Goal: Task Accomplishment & Management: Use online tool/utility

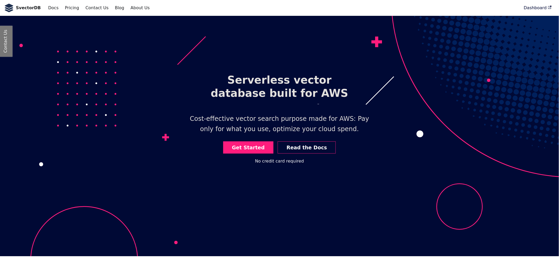
click at [534, 9] on link "Dashboard" at bounding box center [538, 7] width 34 height 9
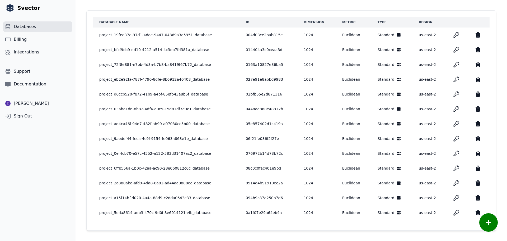
click at [26, 45] on ul "Databases Billing Integrations" at bounding box center [37, 37] width 69 height 40
click at [25, 39] on span "Billing" at bounding box center [20, 39] width 13 height 6
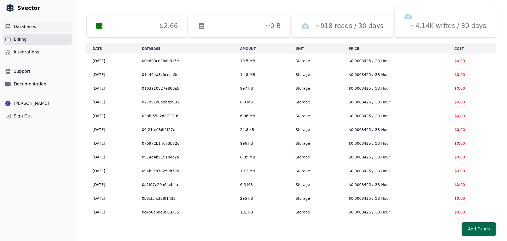
click at [18, 26] on span "Databases" at bounding box center [25, 27] width 22 height 6
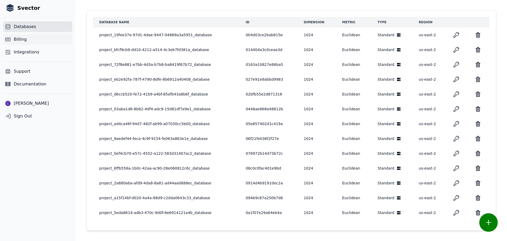
click at [21, 35] on link "Billing" at bounding box center [37, 39] width 69 height 11
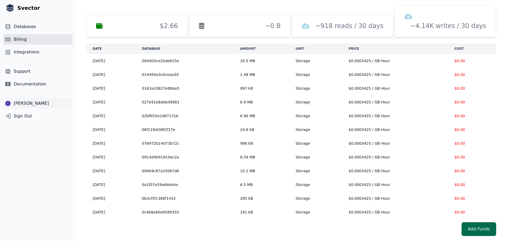
click at [26, 99] on link "Chirag Pariyani" at bounding box center [37, 103] width 69 height 11
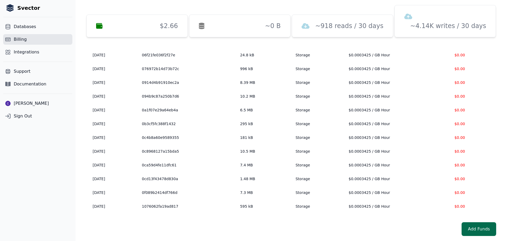
scroll to position [26, 0]
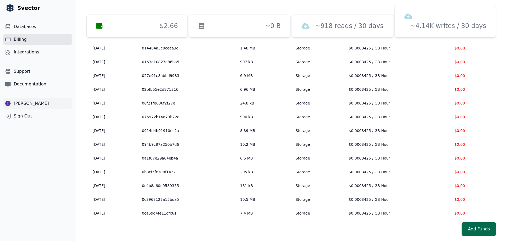
click at [21, 102] on span "[PERSON_NAME]" at bounding box center [31, 103] width 35 height 6
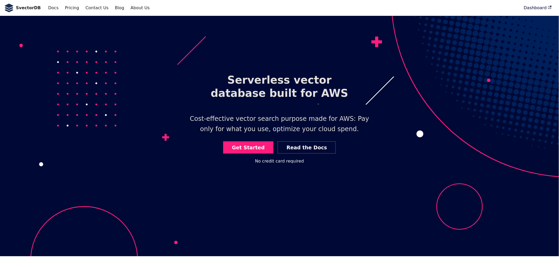
click at [534, 8] on link "Dashboard" at bounding box center [538, 7] width 34 height 9
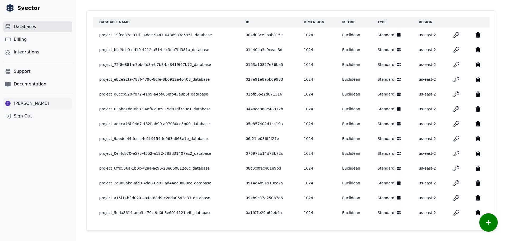
click at [28, 105] on span "Chirag Pariyani" at bounding box center [31, 103] width 35 height 6
click at [28, 104] on span "Chirag Pariyani" at bounding box center [31, 103] width 35 height 6
click at [28, 104] on span "[PERSON_NAME]" at bounding box center [31, 103] width 35 height 6
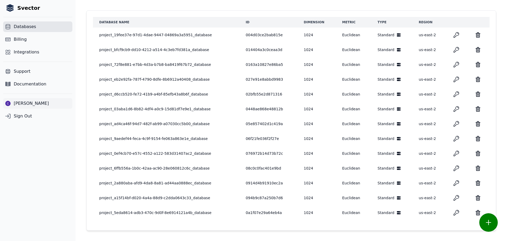
click at [25, 105] on span "[PERSON_NAME]" at bounding box center [31, 103] width 35 height 6
click at [29, 39] on link "Billing" at bounding box center [37, 39] width 69 height 11
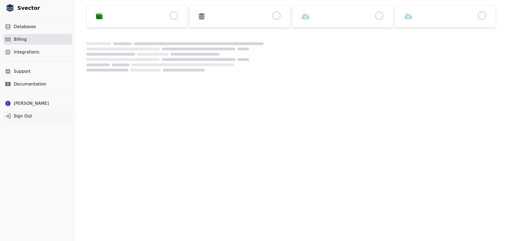
click at [21, 115] on span "Sign Out" at bounding box center [23, 116] width 18 height 6
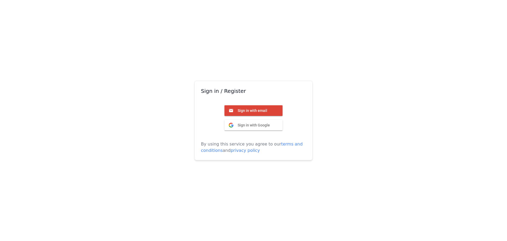
click at [249, 121] on button "Sign in with Google Google" at bounding box center [254, 125] width 58 height 11
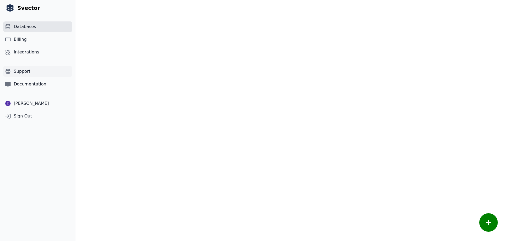
click at [24, 71] on span "Support" at bounding box center [22, 71] width 17 height 6
click at [24, 85] on span "Documentation" at bounding box center [30, 84] width 32 height 6
click at [18, 39] on span "Billing" at bounding box center [20, 39] width 13 height 6
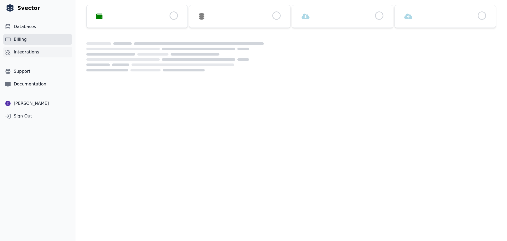
click at [19, 53] on span "Integrations" at bounding box center [27, 52] width 26 height 6
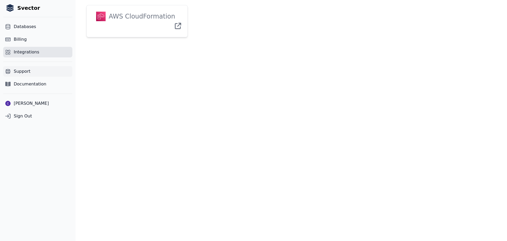
click at [27, 74] on span "Support" at bounding box center [22, 71] width 17 height 6
click at [28, 83] on span "Documentation" at bounding box center [30, 84] width 32 height 6
click at [23, 67] on link "Support" at bounding box center [37, 71] width 69 height 11
click at [22, 85] on span "Documentation" at bounding box center [30, 84] width 32 height 6
click at [24, 103] on span "[PERSON_NAME]" at bounding box center [31, 103] width 35 height 6
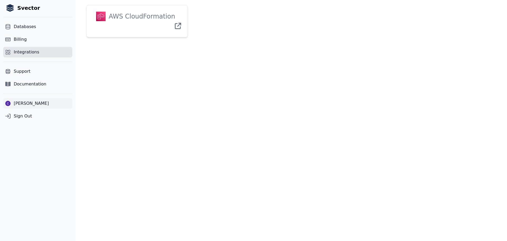
click at [24, 103] on span "[PERSON_NAME]" at bounding box center [31, 103] width 35 height 6
click at [7, 102] on img "Sidebar" at bounding box center [7, 103] width 5 height 5
click at [12, 106] on link "[PERSON_NAME]" at bounding box center [37, 103] width 69 height 11
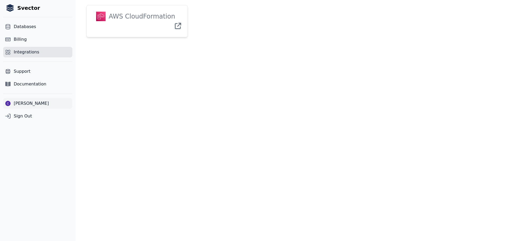
click at [24, 107] on link "[PERSON_NAME]" at bounding box center [37, 103] width 69 height 11
click at [21, 104] on span "[PERSON_NAME]" at bounding box center [31, 103] width 35 height 6
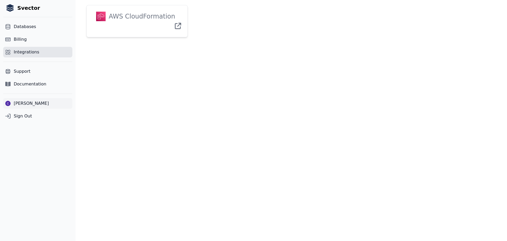
click at [27, 106] on span "[PERSON_NAME]" at bounding box center [31, 103] width 35 height 6
click at [39, 166] on div "Svector Databases Billing Integrations Support Documentation Chirag Pariyani Si…" at bounding box center [38, 120] width 76 height 241
click at [18, 103] on span "[PERSON_NAME]" at bounding box center [31, 103] width 35 height 6
click at [11, 105] on link "[PERSON_NAME]" at bounding box center [37, 103] width 69 height 11
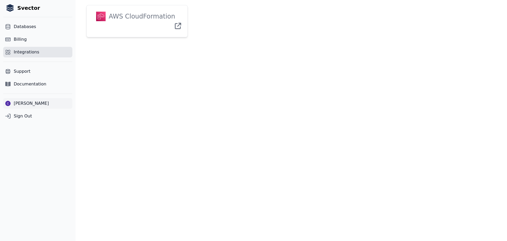
click at [20, 103] on span "[PERSON_NAME]" at bounding box center [31, 103] width 35 height 6
click at [21, 41] on span "Billing" at bounding box center [20, 39] width 13 height 6
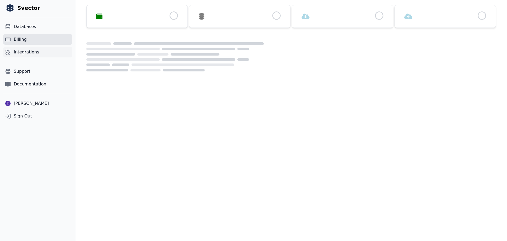
click at [21, 52] on span "Integrations" at bounding box center [27, 52] width 26 height 6
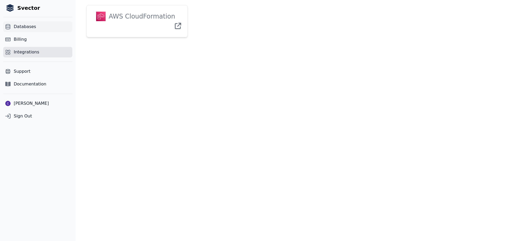
click at [16, 26] on span "Databases" at bounding box center [25, 27] width 22 height 6
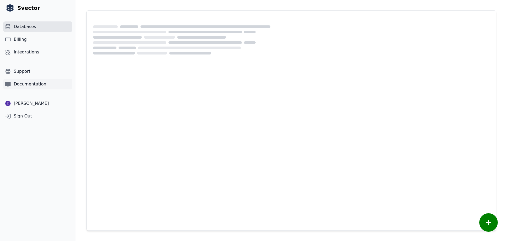
click at [34, 85] on span "Documentation" at bounding box center [30, 84] width 32 height 6
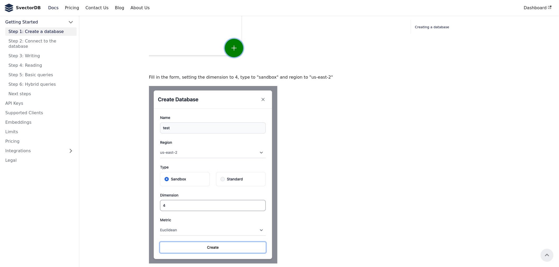
scroll to position [64, 0]
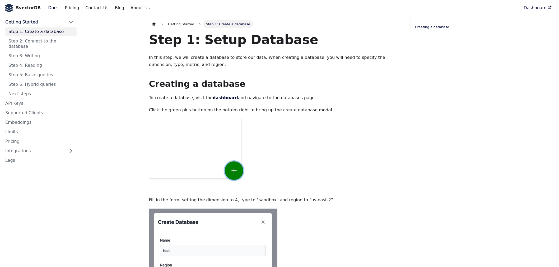
click at [533, 6] on link "Dashboard" at bounding box center [538, 7] width 34 height 9
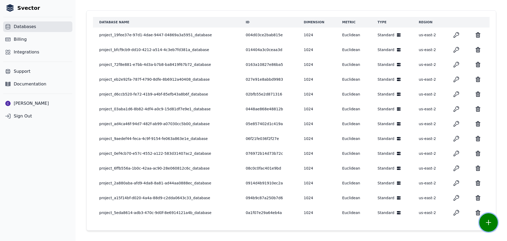
click at [491, 224] on button "button" at bounding box center [488, 222] width 18 height 18
select select "*********"
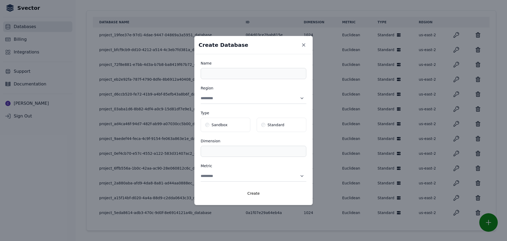
click at [238, 82] on form "**********" at bounding box center [254, 129] width 106 height 138
click at [235, 74] on input "Name" at bounding box center [254, 73] width 106 height 11
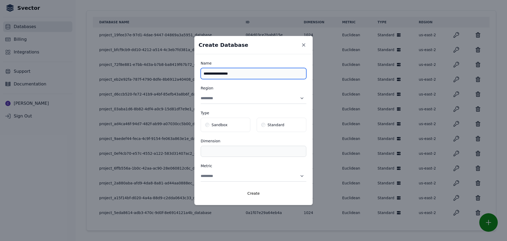
type input "**********"
click at [239, 99] on select "**********" at bounding box center [254, 98] width 106 height 11
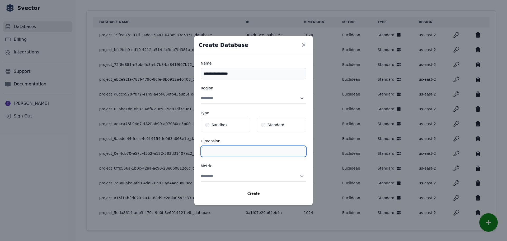
click at [245, 152] on input "**" at bounding box center [254, 151] width 106 height 11
type input "*"
type input "****"
click at [238, 180] on select "**********" at bounding box center [254, 175] width 106 height 11
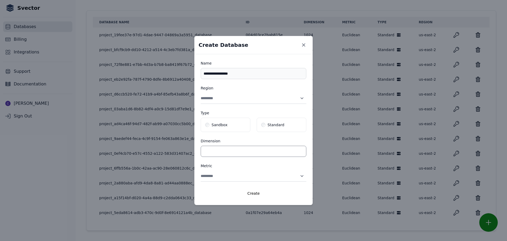
click at [238, 180] on select "**********" at bounding box center [254, 175] width 106 height 11
select select "******"
click at [201, 170] on select "**********" at bounding box center [254, 175] width 106 height 11
click at [217, 176] on select "**********" at bounding box center [254, 175] width 106 height 11
click at [201, 170] on select "**********" at bounding box center [254, 175] width 106 height 11
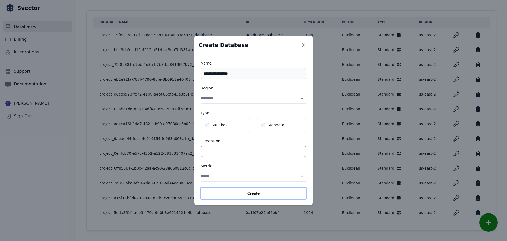
click at [250, 194] on button "Create" at bounding box center [254, 193] width 106 height 11
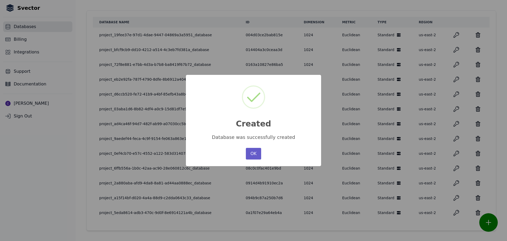
click at [255, 153] on button "OK" at bounding box center [253, 154] width 15 height 12
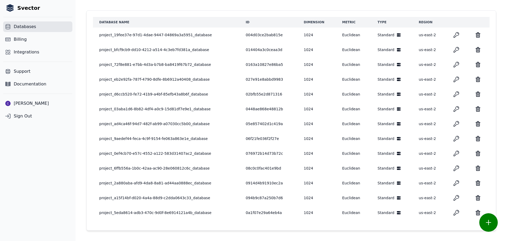
scroll to position [3449, 0]
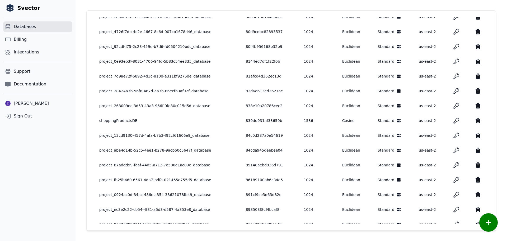
click at [453, 122] on icon "key" at bounding box center [456, 120] width 6 height 6
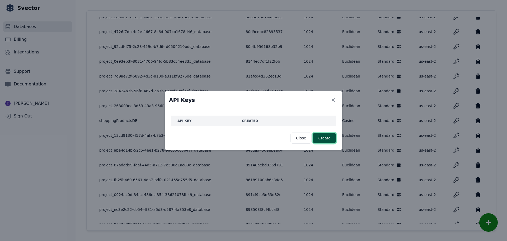
click at [322, 137] on button "Create" at bounding box center [324, 138] width 23 height 11
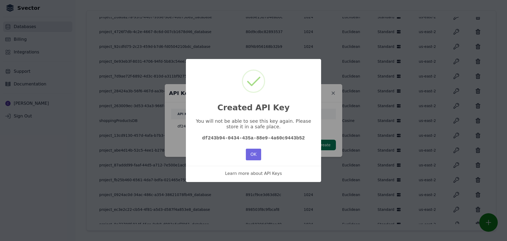
click at [241, 139] on code "df243b94-0434-435a-88e9-4a60c9443b52" at bounding box center [253, 137] width 103 height 5
copy div "df243b94-0434-435a-88e9-4a60c9443b52"
click at [258, 157] on button "OK" at bounding box center [253, 154] width 15 height 12
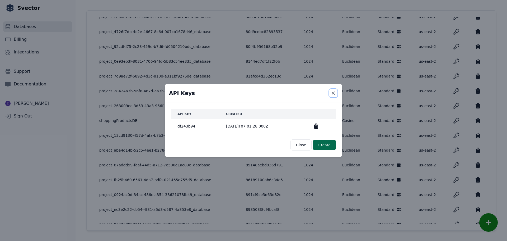
click at [331, 94] on icon "Close modal" at bounding box center [333, 92] width 5 height 5
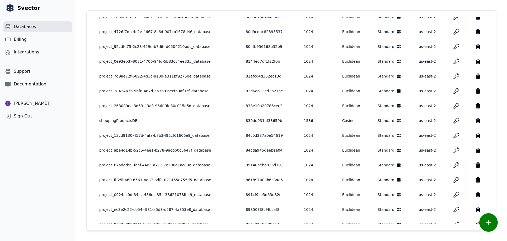
click at [121, 122] on td "shoppingProductsDB" at bounding box center [166, 120] width 147 height 15
copy td "shoppingProductsDB"
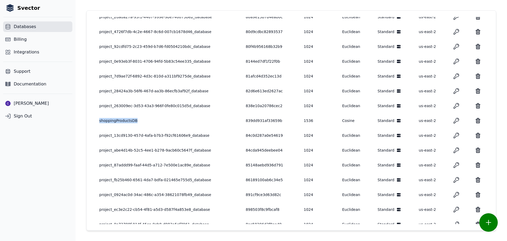
click at [338, 121] on td "Cosine" at bounding box center [353, 120] width 35 height 15
click at [420, 120] on td "us-east-2" at bounding box center [430, 120] width 35 height 15
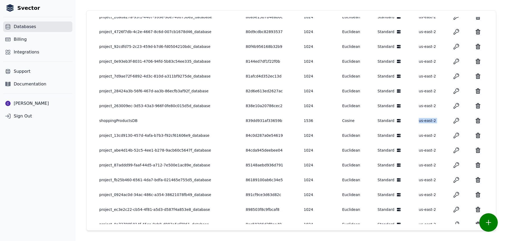
copy tr "us-east-2"
click at [303, 121] on td "1536" at bounding box center [316, 120] width 38 height 15
copy td "1536"
click at [249, 117] on td "839dd931af33659b" at bounding box center [268, 120] width 58 height 15
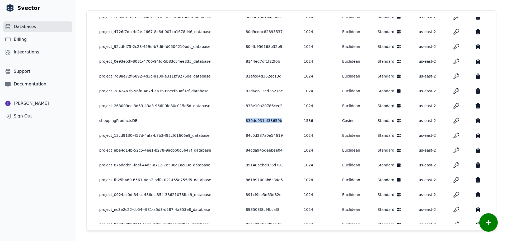
click at [249, 117] on td "839dd931af33659b" at bounding box center [268, 120] width 58 height 15
copy td "839dd931af33659b"
click at [359, 122] on td "Cosine" at bounding box center [353, 120] width 35 height 15
